Goal: Information Seeking & Learning: Learn about a topic

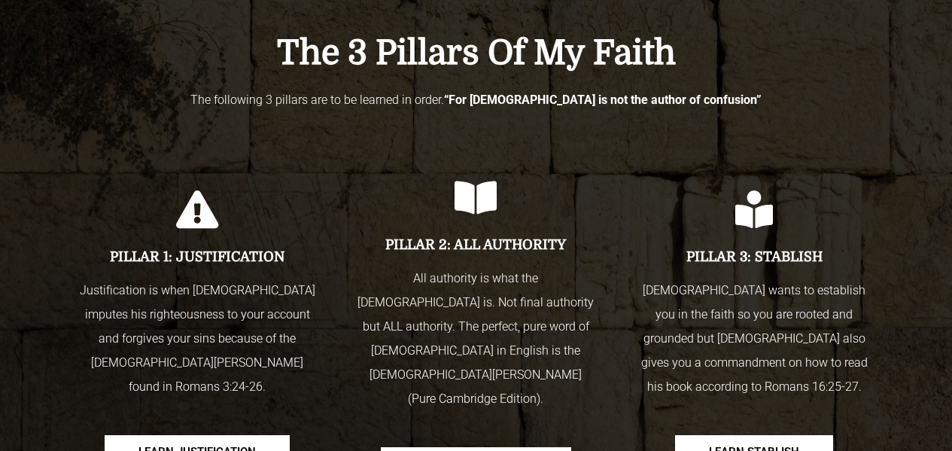
scroll to position [1807, 0]
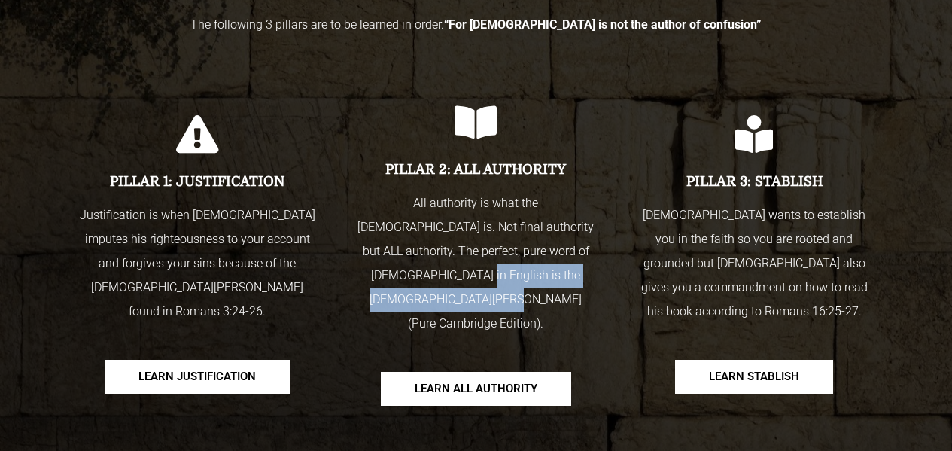
drag, startPoint x: 358, startPoint y: 275, endPoint x: 577, endPoint y: 276, distance: 219.1
click at [586, 276] on p "All authority is what the [DEMOGRAPHIC_DATA] is. Not final authority but ALL au…" at bounding box center [475, 263] width 241 height 145
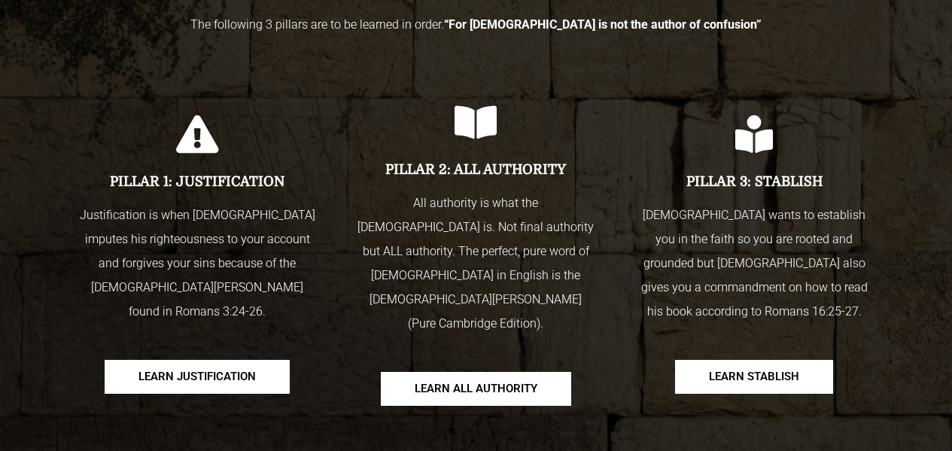
click at [608, 251] on div "PILLAR 2: ALL AUTHORITY All authority is what [DEMOGRAPHIC_DATA] is. Not final …" at bounding box center [476, 254] width 279 height 341
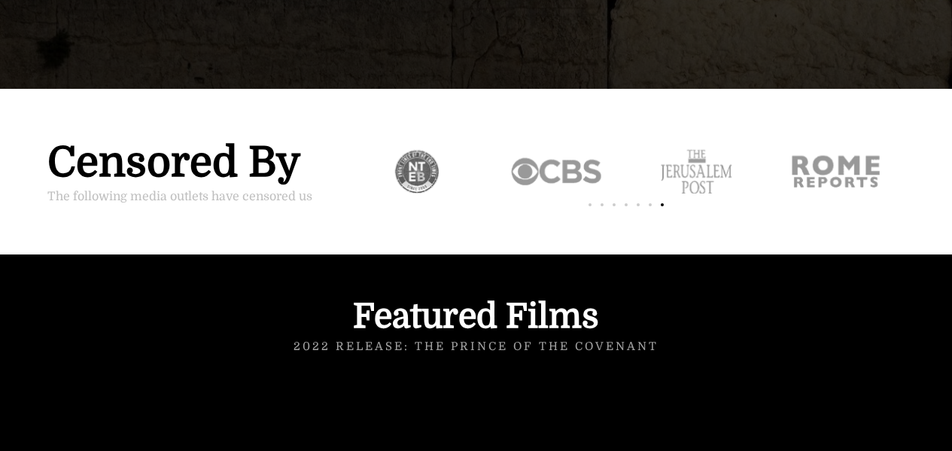
scroll to position [2183, 0]
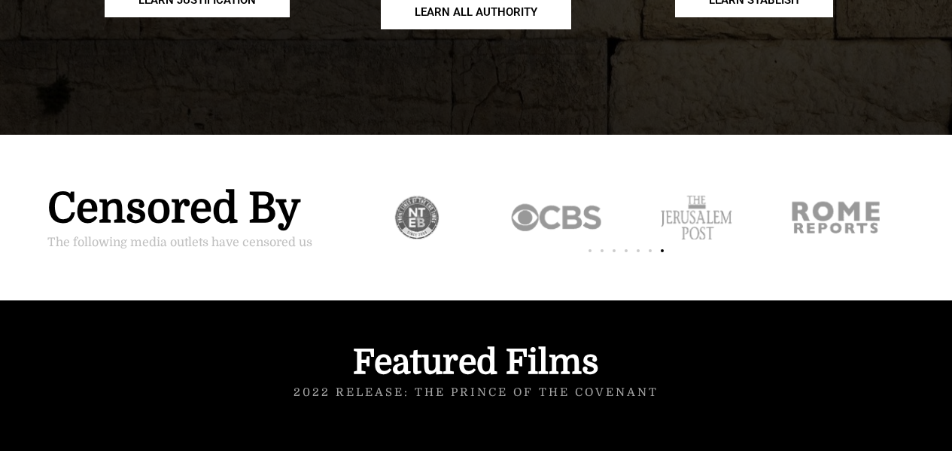
click at [587, 239] on div "Slides" at bounding box center [627, 249] width 558 height 21
click at [592, 239] on div "Slides" at bounding box center [627, 249] width 558 height 21
click at [590, 249] on span "Go to slide 1" at bounding box center [590, 250] width 3 height 3
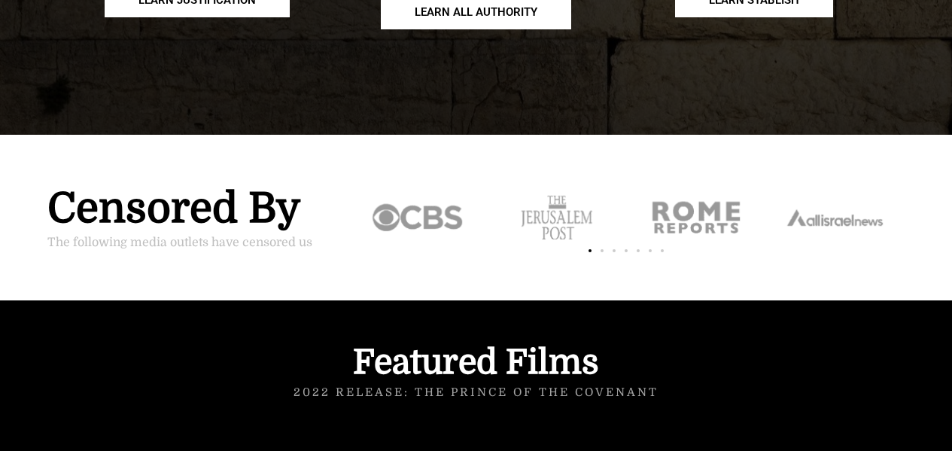
click at [605, 239] on div "Slides" at bounding box center [627, 249] width 558 height 21
click at [602, 249] on span "Go to slide 2" at bounding box center [602, 250] width 3 height 3
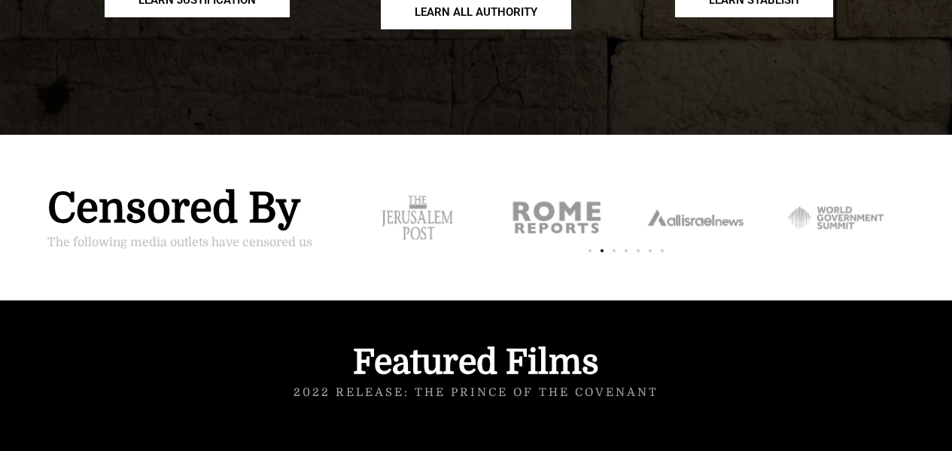
click at [615, 249] on span "Go to slide 3" at bounding box center [614, 250] width 3 height 3
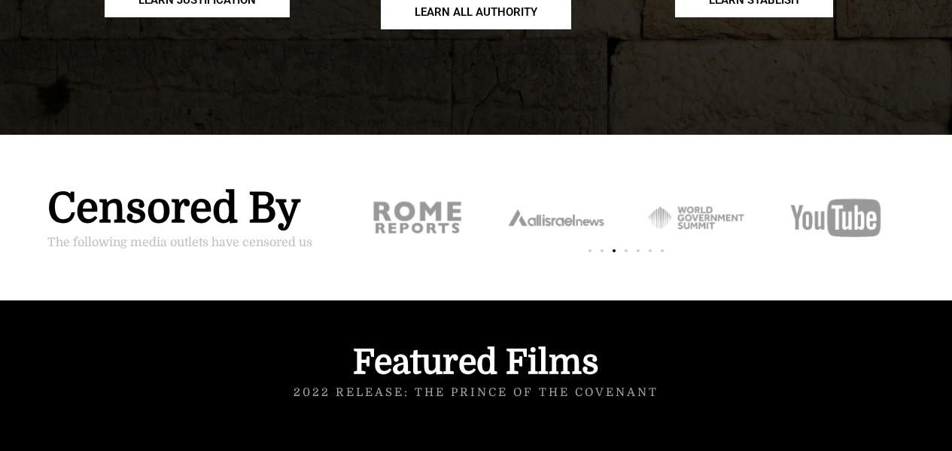
click at [625, 239] on div "Slides" at bounding box center [627, 249] width 558 height 21
click at [625, 249] on span "Go to slide 4" at bounding box center [626, 250] width 3 height 3
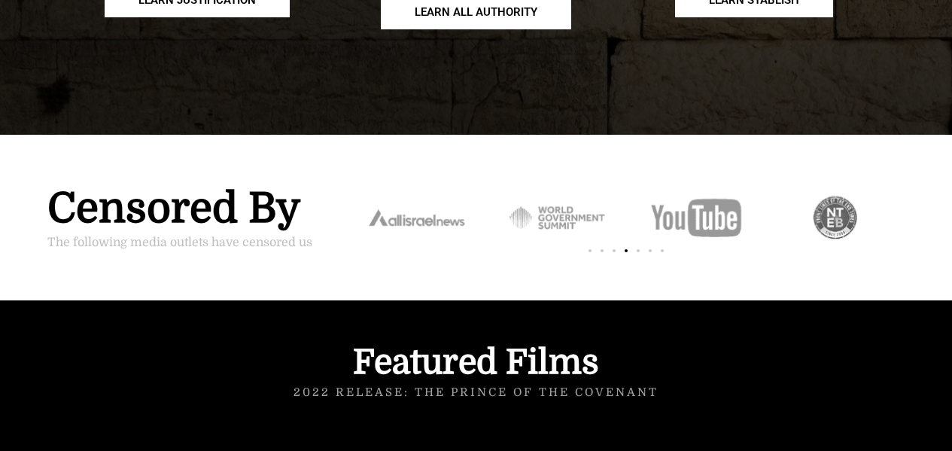
click at [638, 249] on span "Go to slide 5" at bounding box center [638, 250] width 3 height 3
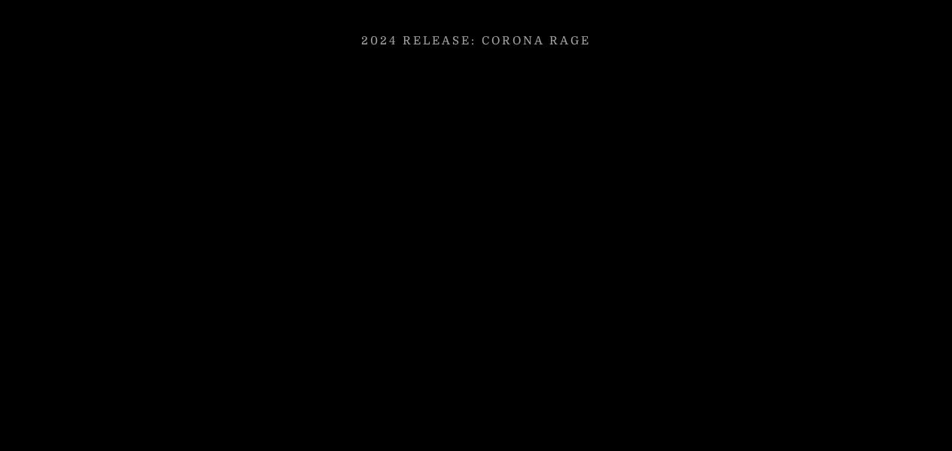
scroll to position [3689, 0]
